Goal: Task Accomplishment & Management: Manage account settings

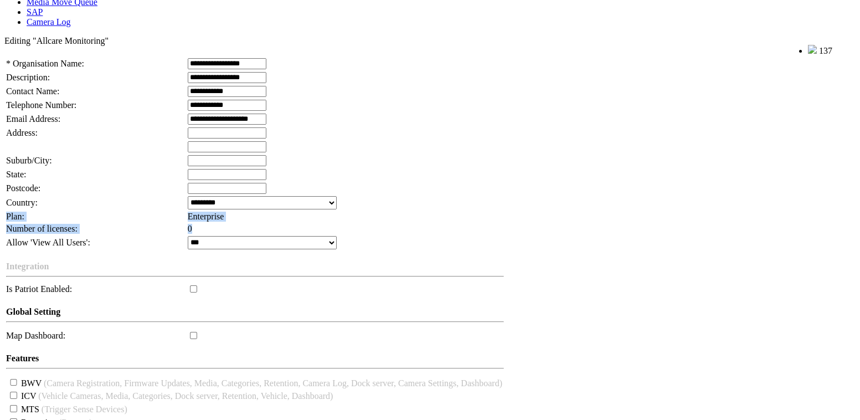
scroll to position [289, 0]
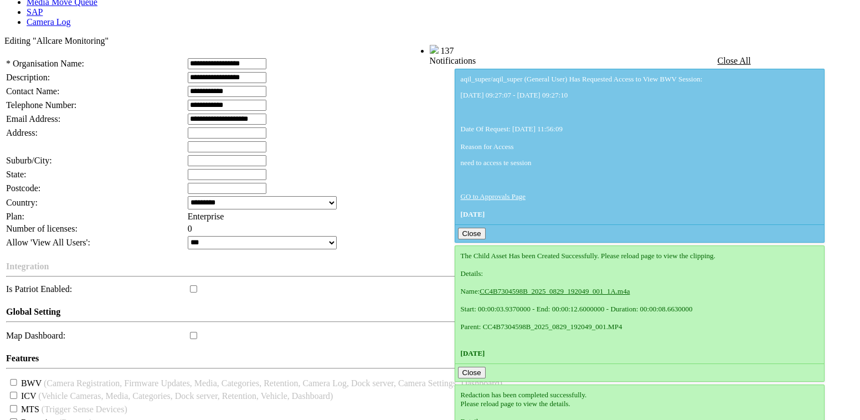
scroll to position [289, 0]
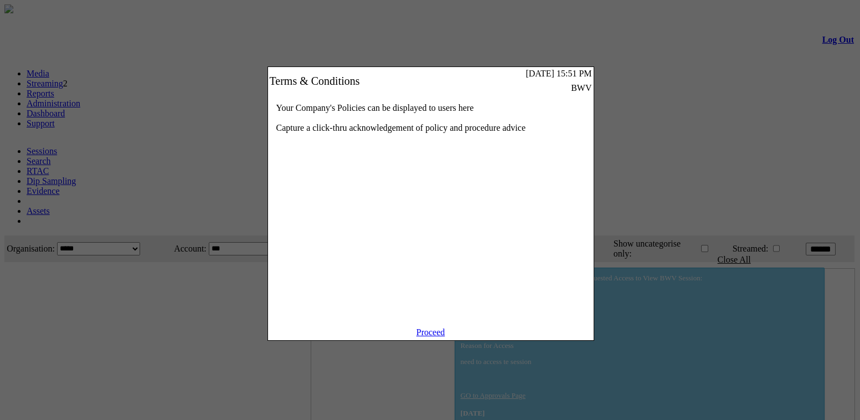
click at [427, 337] on link "Proceed" at bounding box center [431, 331] width 29 height 9
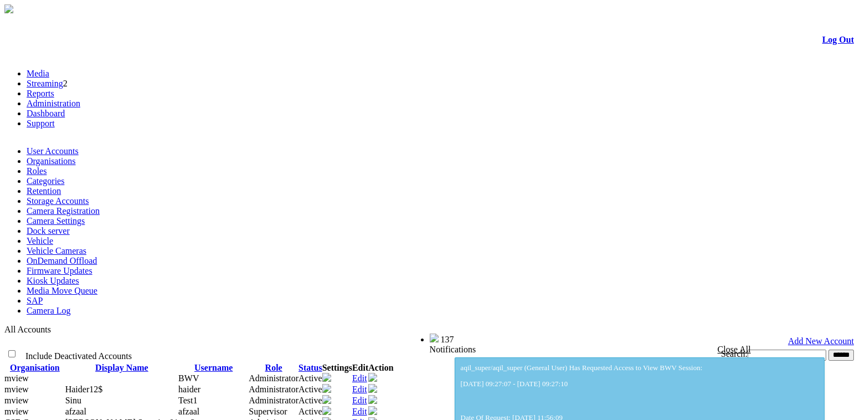
click at [63, 146] on link "User Accounts" at bounding box center [53, 150] width 52 height 9
click at [65, 146] on link "User Accounts" at bounding box center [53, 150] width 52 height 9
click at [76, 156] on link "Organisations" at bounding box center [51, 160] width 49 height 9
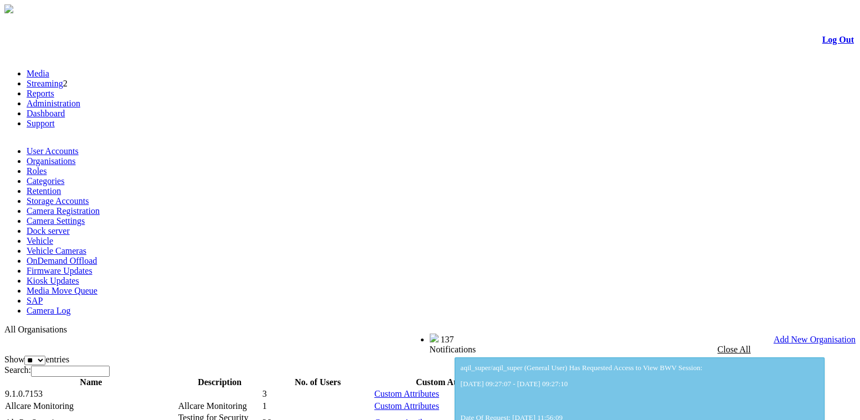
click at [729, 418] on link "Edit" at bounding box center [721, 422] width 15 height 9
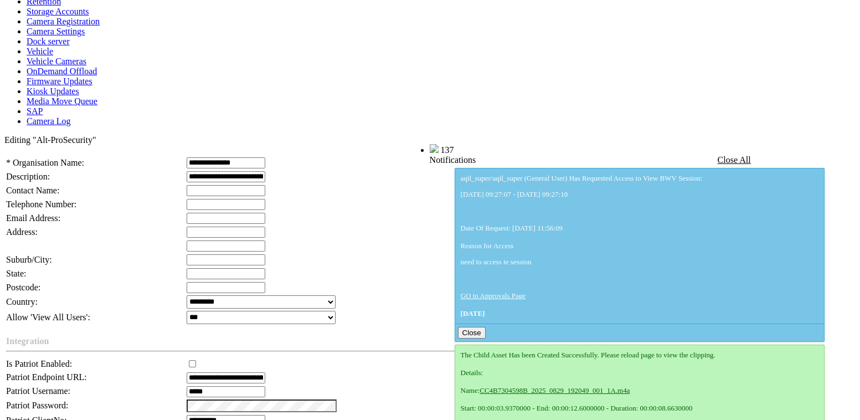
scroll to position [336, 0]
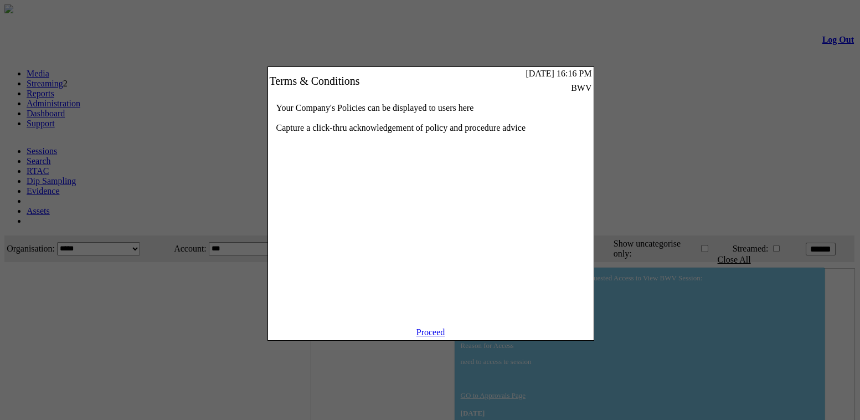
click at [441, 337] on link "Proceed" at bounding box center [431, 331] width 29 height 9
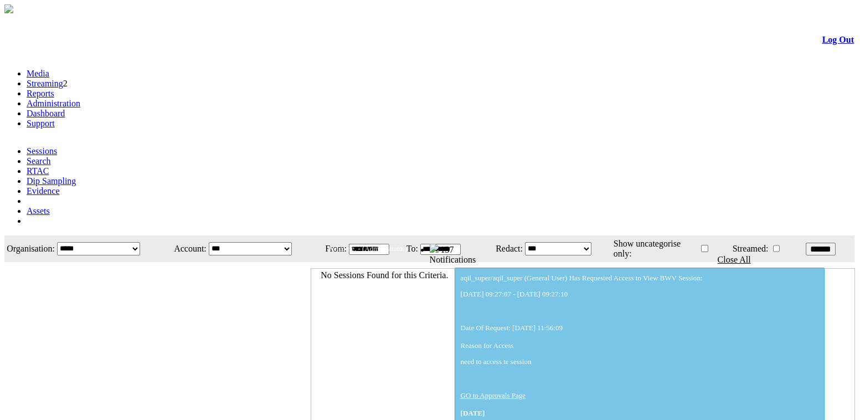
click at [80, 99] on link "Administration" at bounding box center [54, 103] width 54 height 9
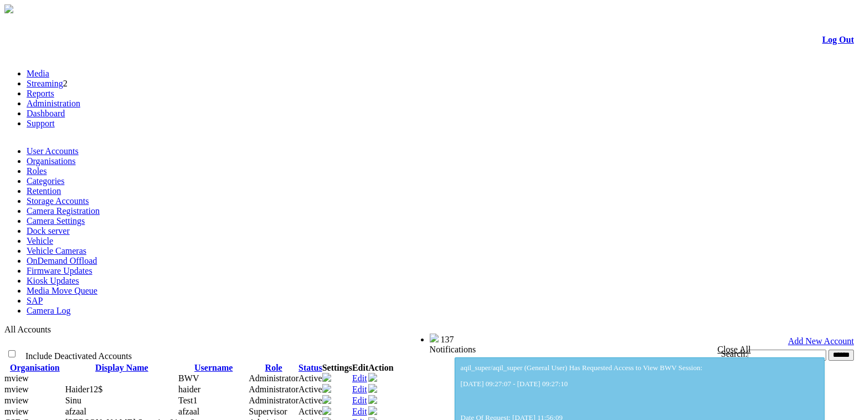
click at [80, 99] on link "Administration" at bounding box center [54, 103] width 54 height 9
click at [76, 146] on link "User Accounts" at bounding box center [53, 150] width 52 height 9
click at [76, 156] on link "Organisations" at bounding box center [51, 160] width 49 height 9
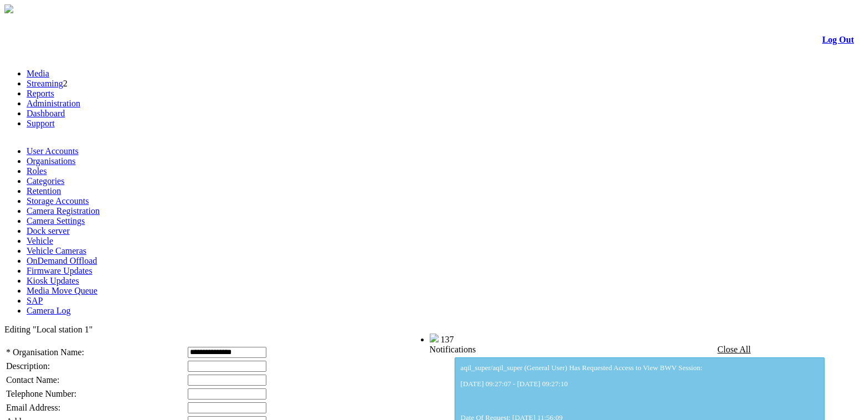
click at [823, 44] on link "Log Out" at bounding box center [839, 39] width 32 height 9
